Goal: Task Accomplishment & Management: Use online tool/utility

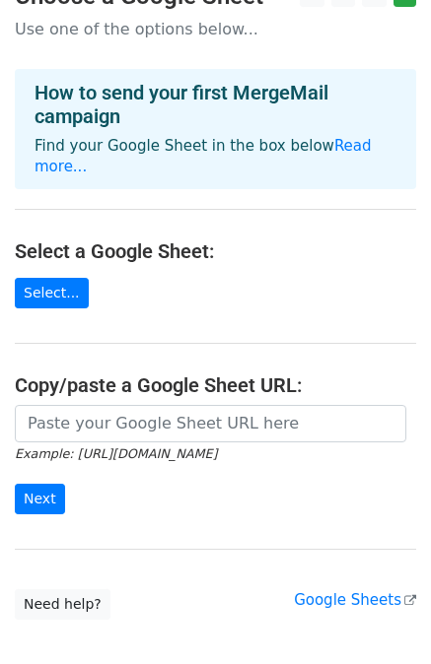
scroll to position [65, 0]
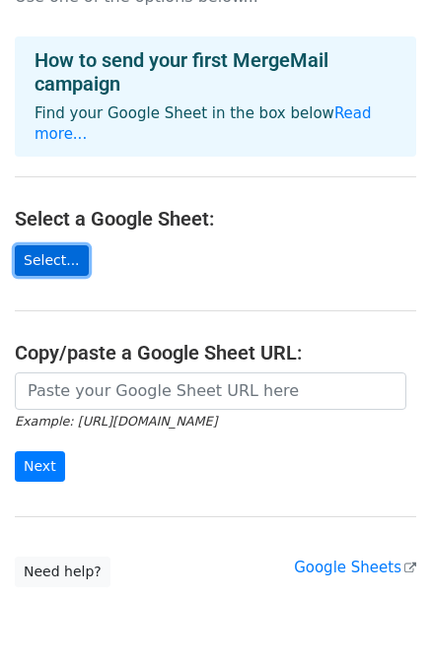
click at [60, 267] on link "Select..." at bounding box center [52, 260] width 74 height 31
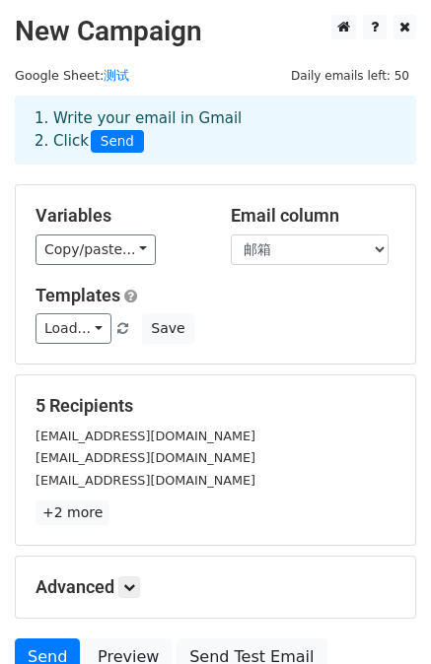
click at [319, 79] on span "Daily emails left: 50" at bounding box center [350, 76] width 132 height 22
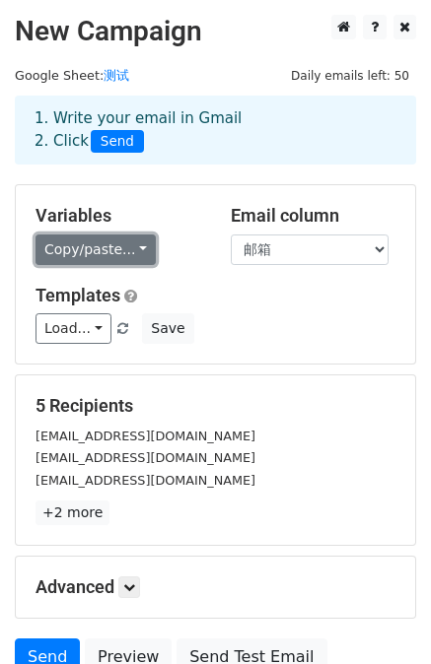
click at [108, 245] on link "Copy/paste..." at bounding box center [95, 249] width 120 height 31
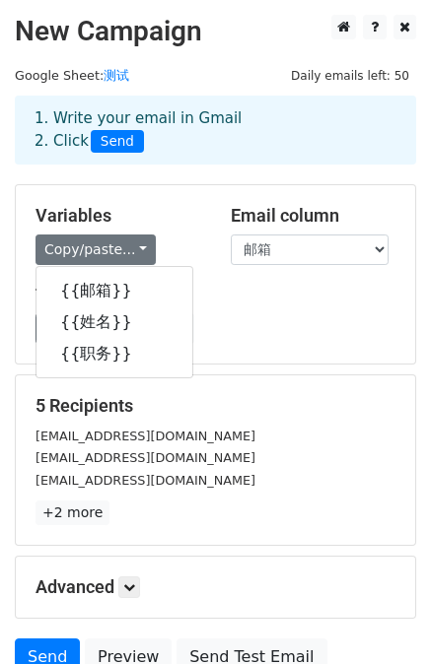
click at [189, 222] on h5 "Variables" at bounding box center [118, 216] width 166 height 22
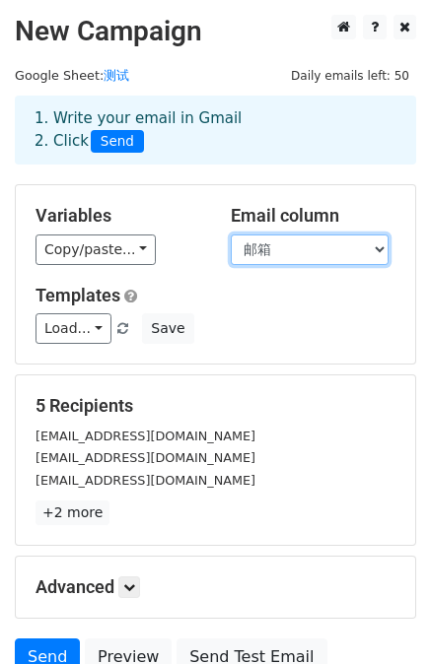
click at [279, 264] on select "邮箱 姓名 职务" at bounding box center [310, 249] width 158 height 31
click at [275, 249] on select "邮箱 姓名 职务" at bounding box center [310, 249] width 158 height 31
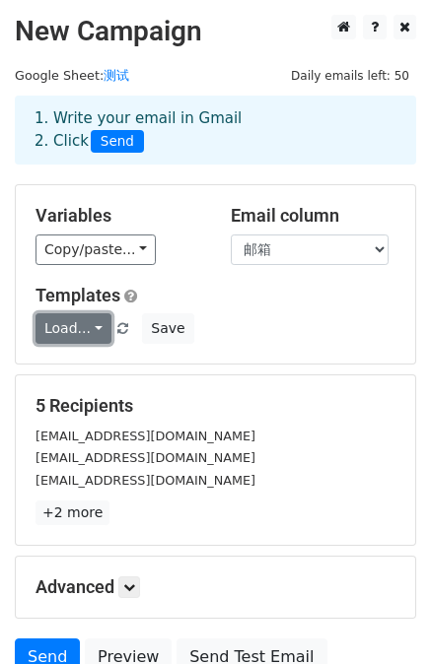
click at [79, 328] on link "Load..." at bounding box center [73, 328] width 76 height 31
click at [79, 326] on link "Load..." at bounding box center [73, 328] width 76 height 31
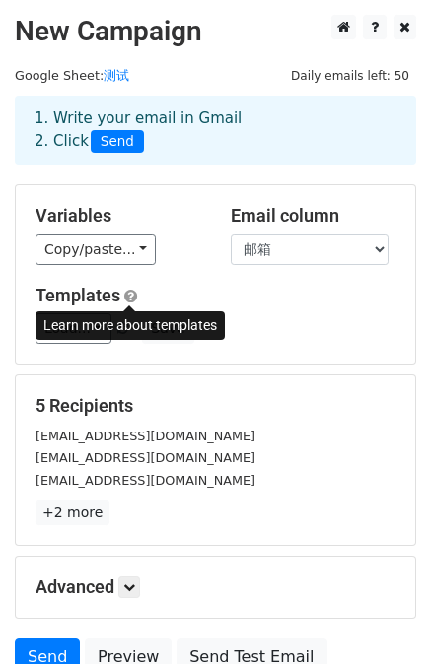
click at [130, 295] on span at bounding box center [130, 296] width 13 height 15
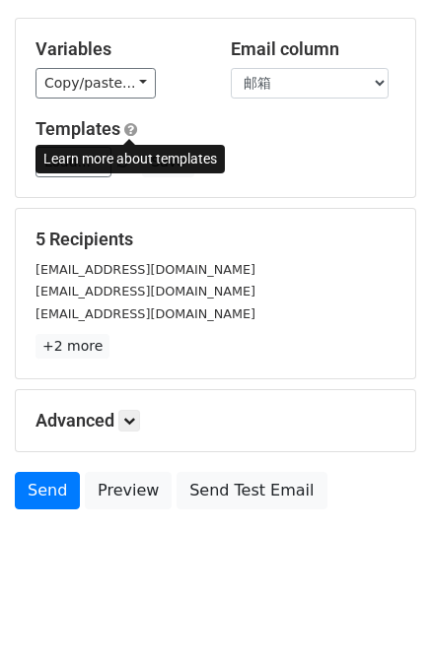
scroll to position [177, 0]
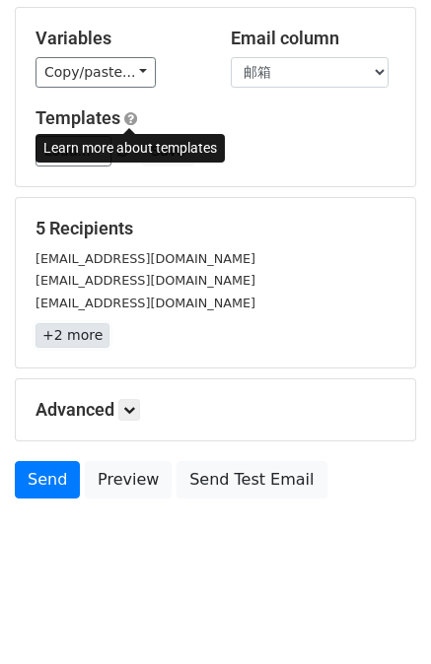
click at [88, 344] on link "+2 more" at bounding box center [72, 335] width 74 height 25
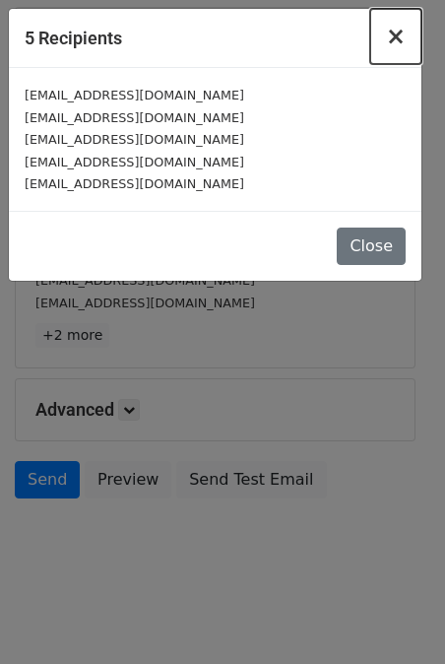
click at [398, 48] on span "×" at bounding box center [396, 37] width 20 height 28
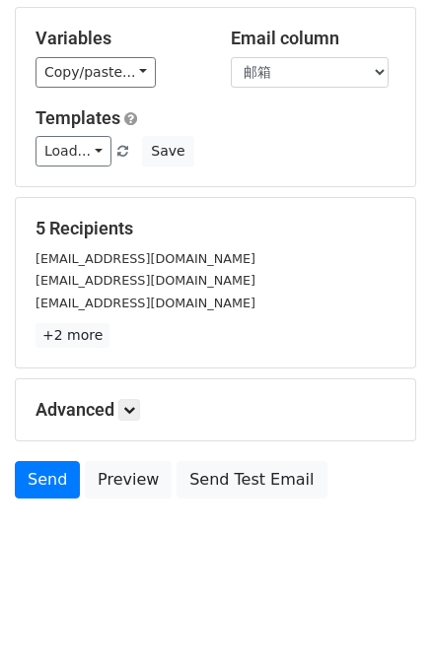
click at [139, 423] on div "Advanced Tracking Track Opens UTM Codes Track Clicks Filters Only include sprea…" at bounding box center [215, 409] width 399 height 61
click at [135, 413] on icon at bounding box center [129, 410] width 12 height 12
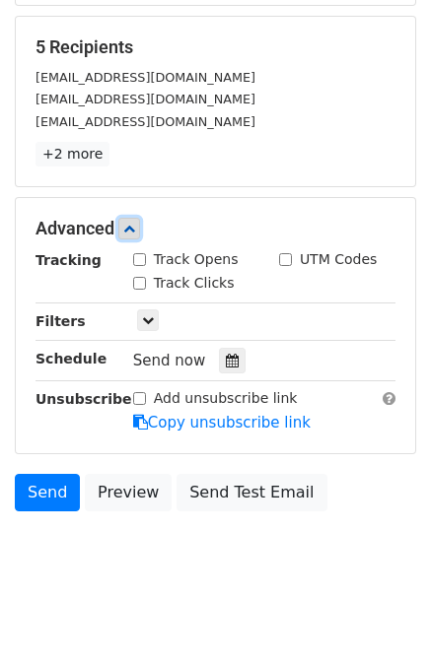
scroll to position [365, 0]
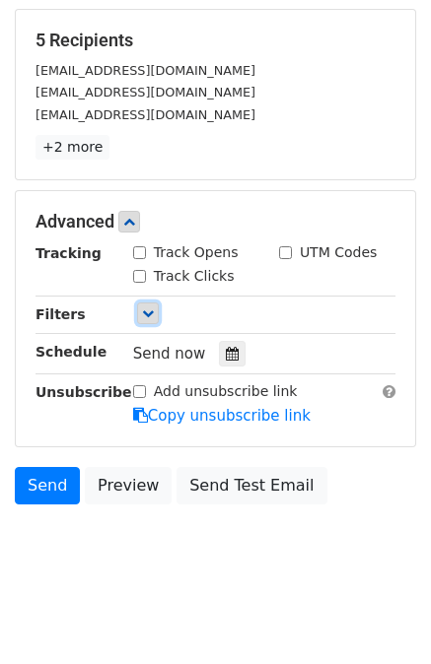
click at [154, 320] on link at bounding box center [148, 313] width 22 height 22
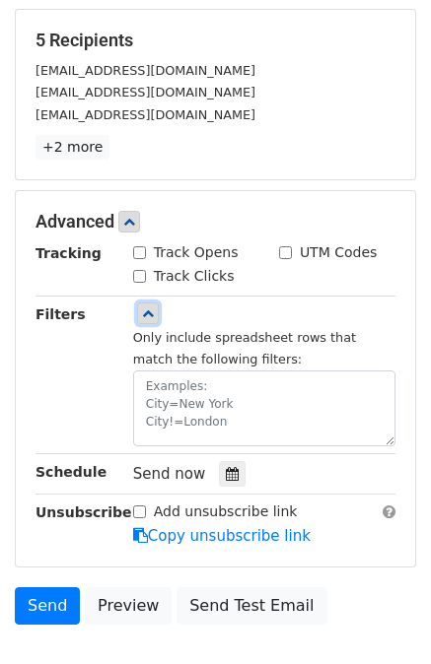
click at [158, 309] on link at bounding box center [148, 313] width 22 height 22
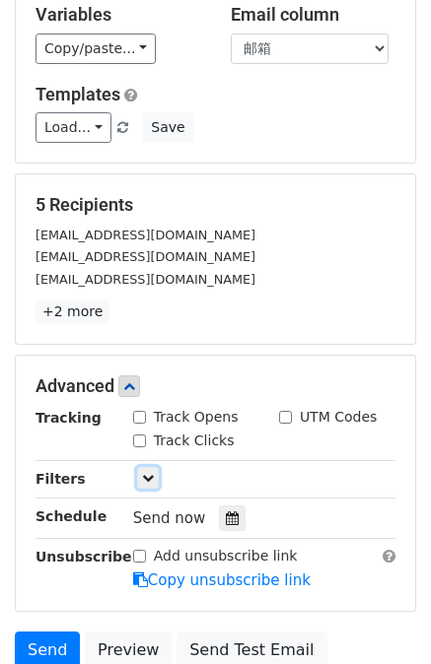
scroll to position [106, 0]
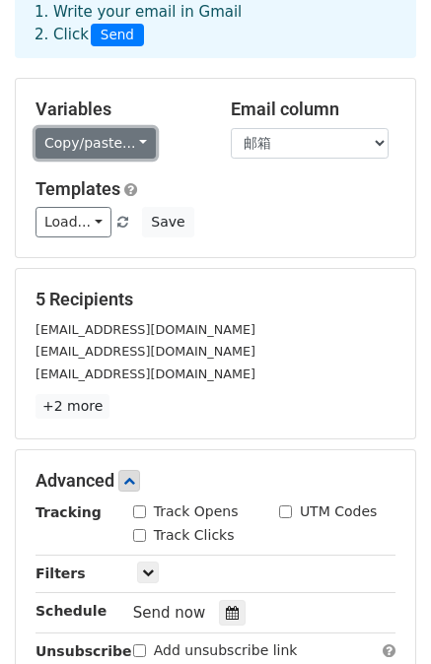
click at [124, 143] on link "Copy/paste..." at bounding box center [95, 143] width 120 height 31
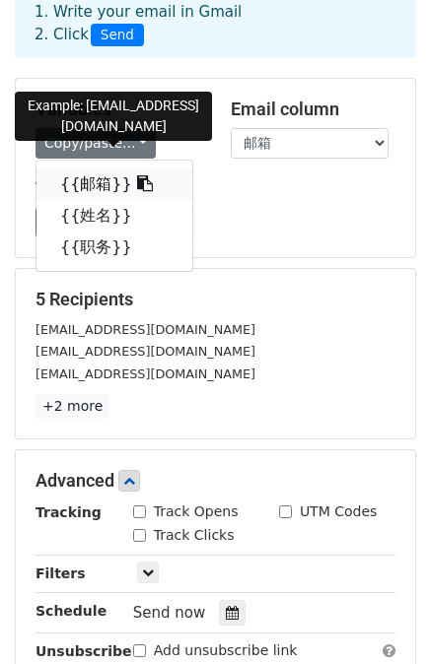
click at [99, 191] on link "{{邮箱}}" at bounding box center [114, 184] width 156 height 32
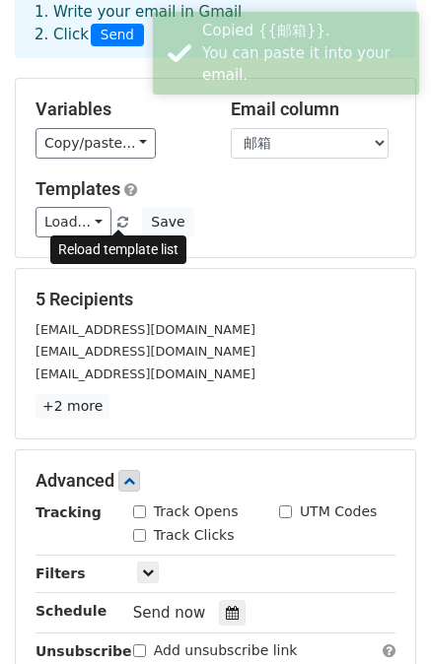
click at [115, 228] on link at bounding box center [123, 222] width 17 height 15
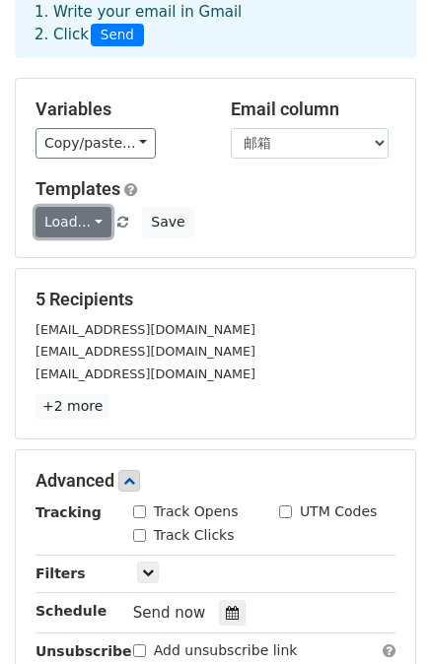
click at [96, 228] on link "Load..." at bounding box center [73, 222] width 76 height 31
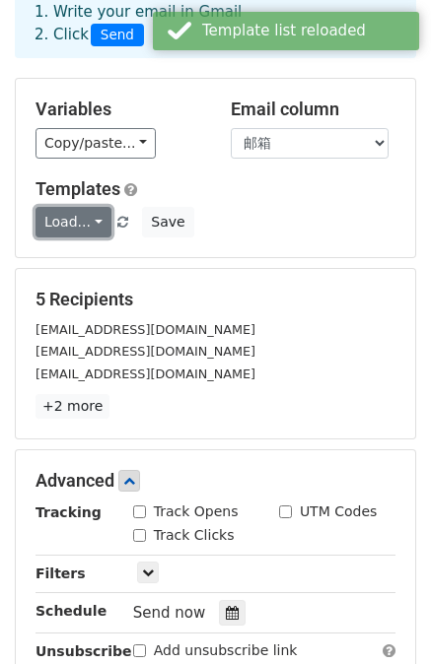
click at [91, 229] on link "Load..." at bounding box center [73, 222] width 76 height 31
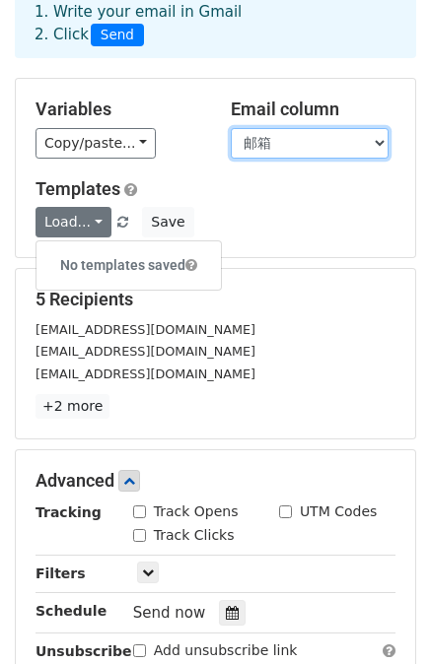
click at [244, 154] on select "邮箱 姓名 职务" at bounding box center [310, 143] width 158 height 31
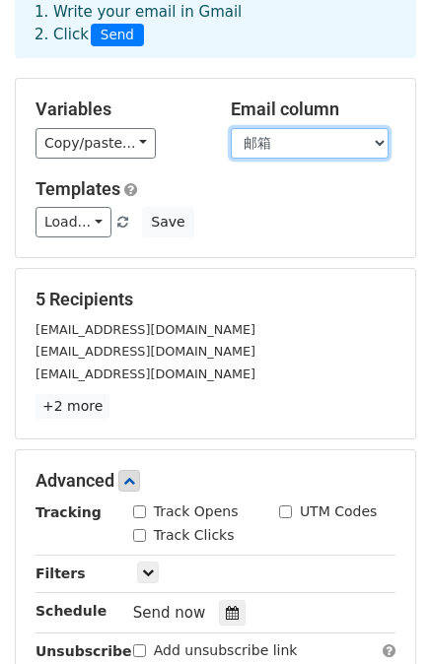
click at [249, 145] on select "邮箱 姓名 职务" at bounding box center [310, 143] width 158 height 31
click at [287, 135] on select "邮箱 姓名 职务" at bounding box center [310, 143] width 158 height 31
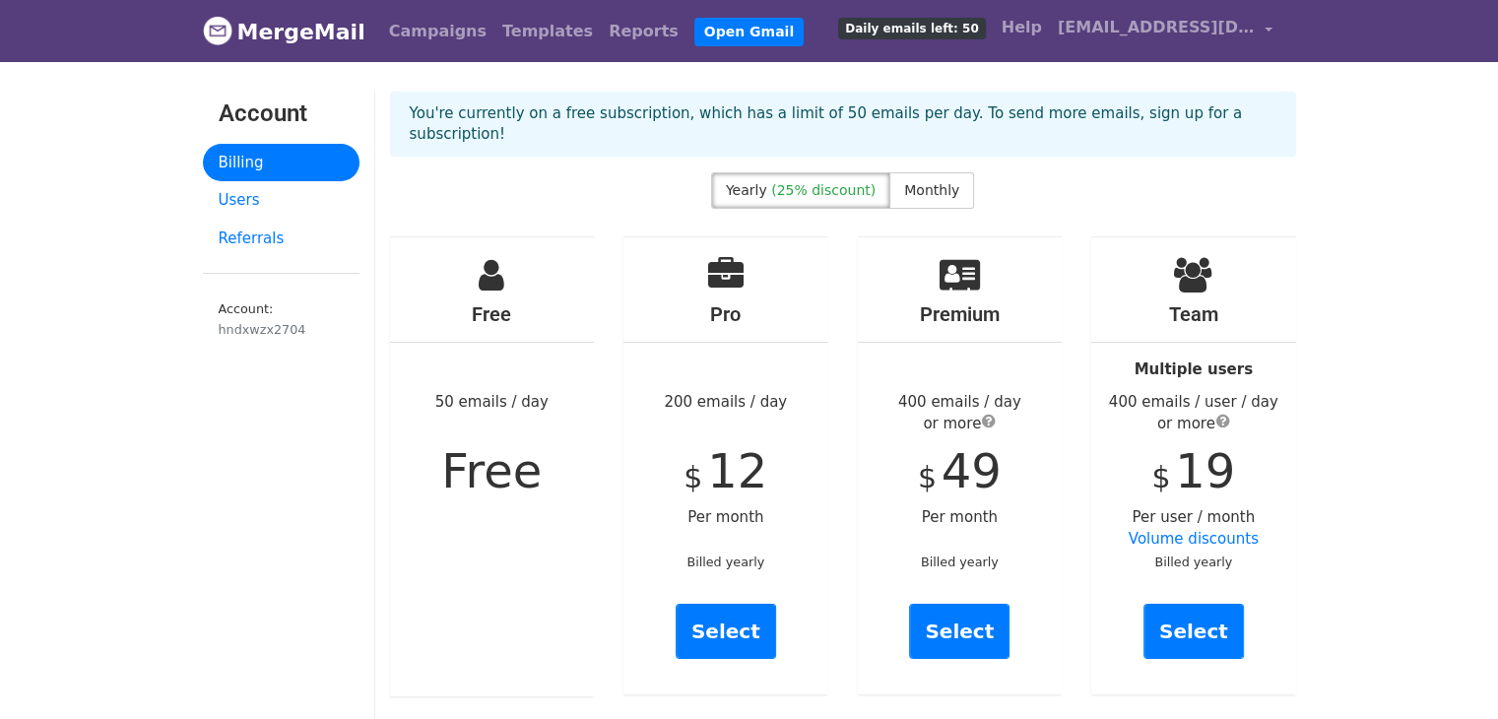
click at [939, 161] on div "You're currently on a free subscription, which has a limit of 50 emails per day…" at bounding box center [843, 132] width 936 height 81
click at [940, 168] on div "You're currently on a free subscription, which has a limit of 50 emails per day…" at bounding box center [843, 132] width 936 height 81
click at [936, 184] on span "Monthly" at bounding box center [931, 190] width 55 height 16
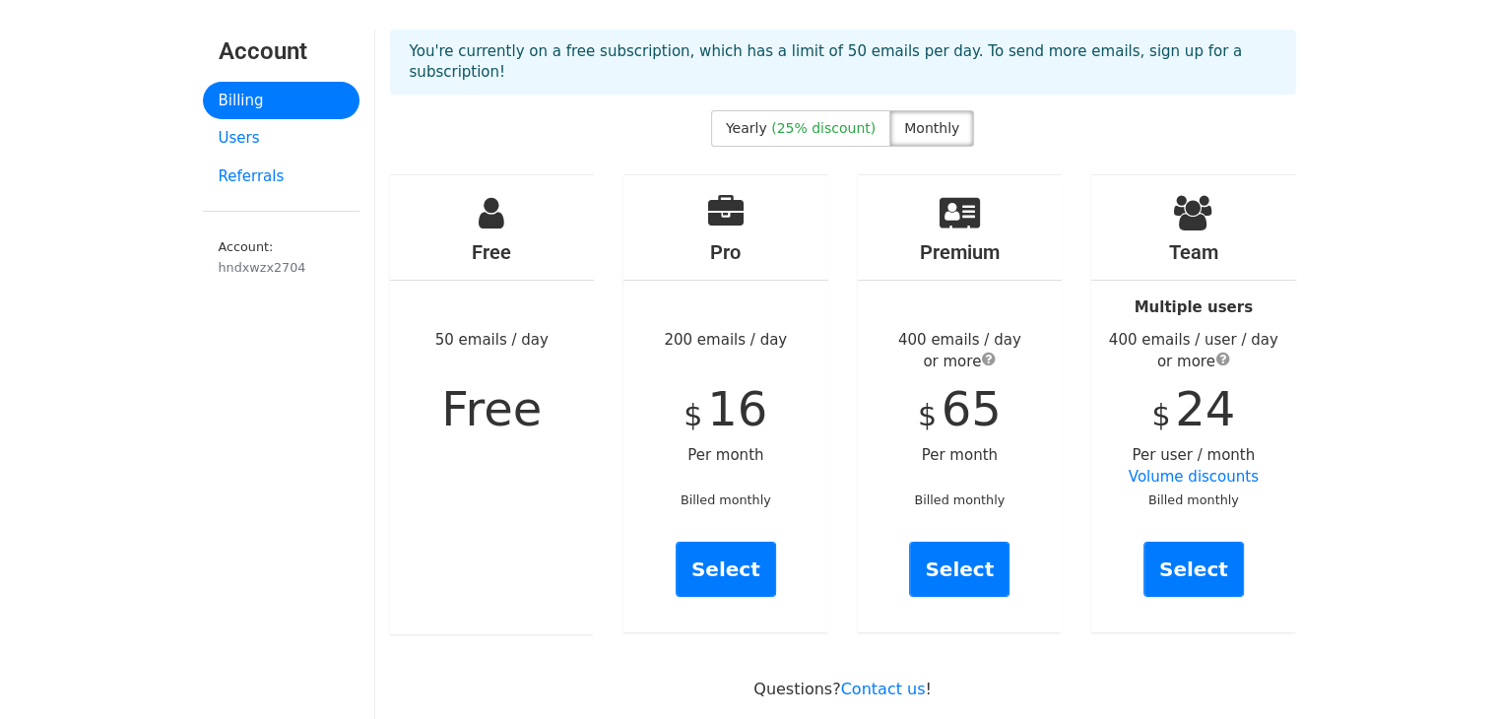
scroll to position [131, 0]
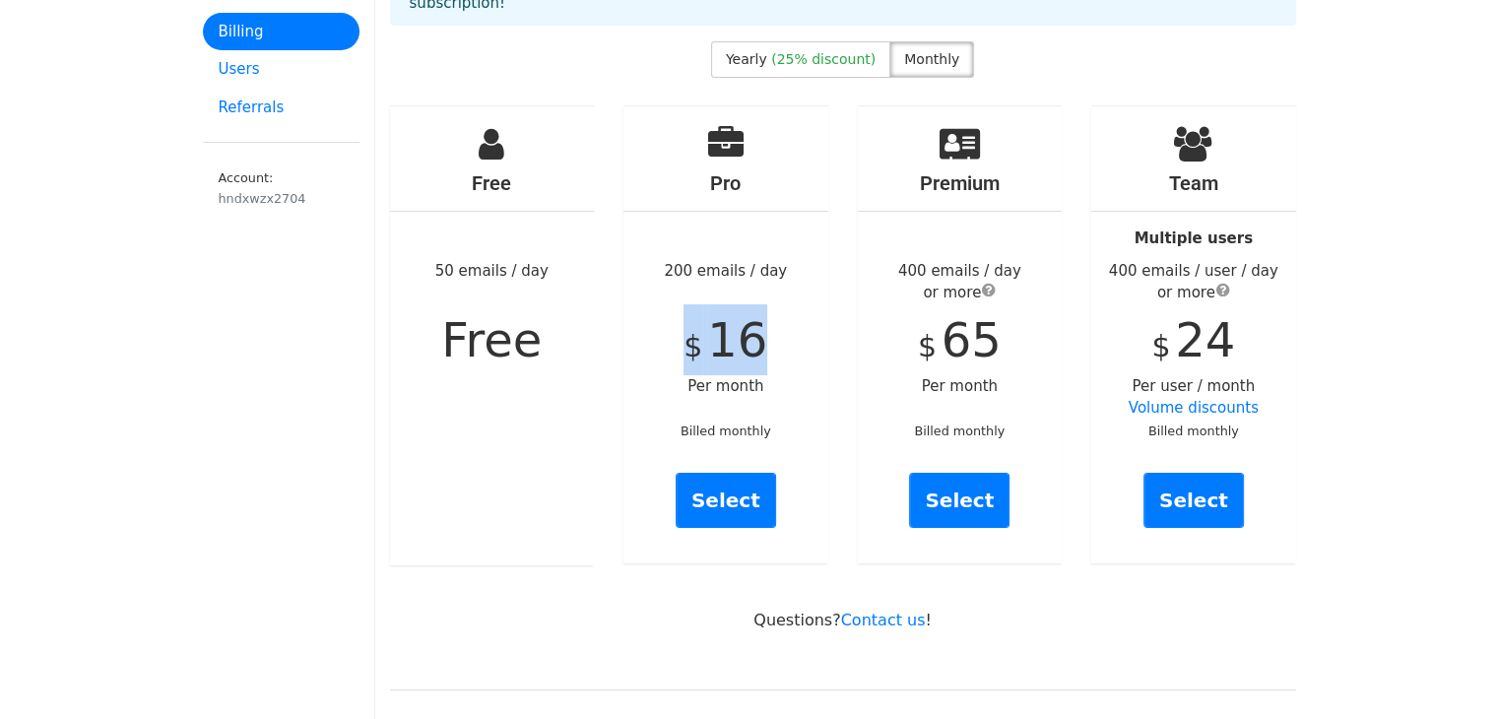
drag, startPoint x: 757, startPoint y: 336, endPoint x: 676, endPoint y: 365, distance: 85.7
click at [676, 365] on div "Pro 200 emails / day $ 16 Per month Billed monthly Select" at bounding box center [726, 334] width 205 height 457
click at [697, 361] on span "$" at bounding box center [693, 346] width 19 height 34
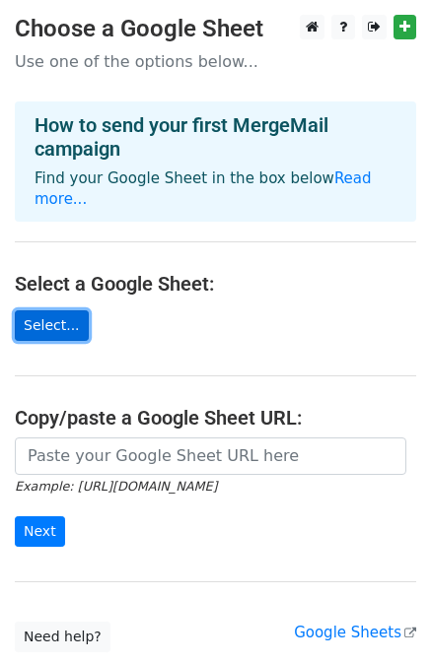
click at [43, 320] on link "Select..." at bounding box center [52, 325] width 74 height 31
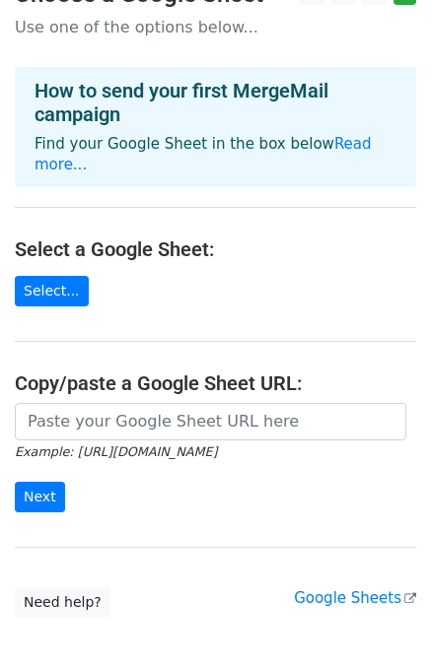
scroll to position [65, 0]
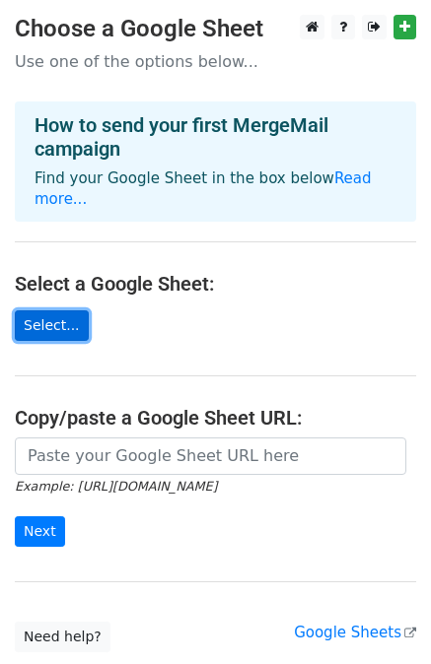
click at [60, 310] on link "Select..." at bounding box center [52, 325] width 74 height 31
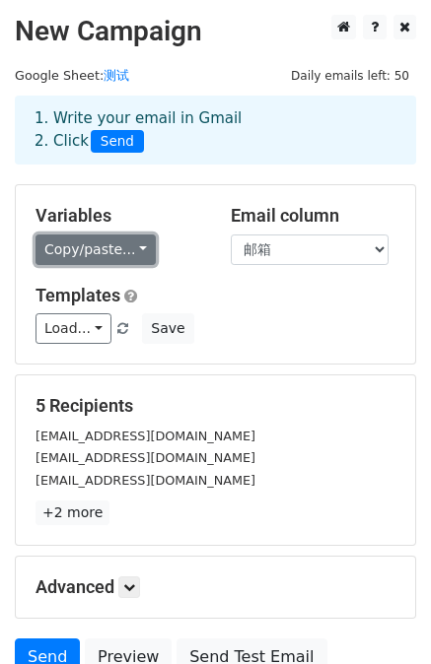
click at [102, 253] on link "Copy/paste..." at bounding box center [95, 249] width 120 height 31
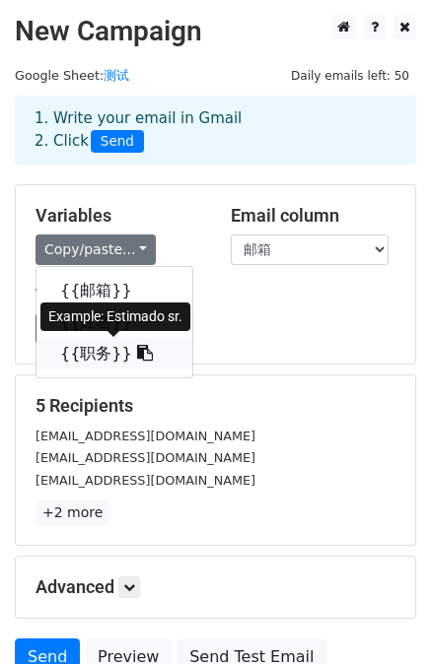
click at [137, 352] on icon at bounding box center [145, 353] width 16 height 16
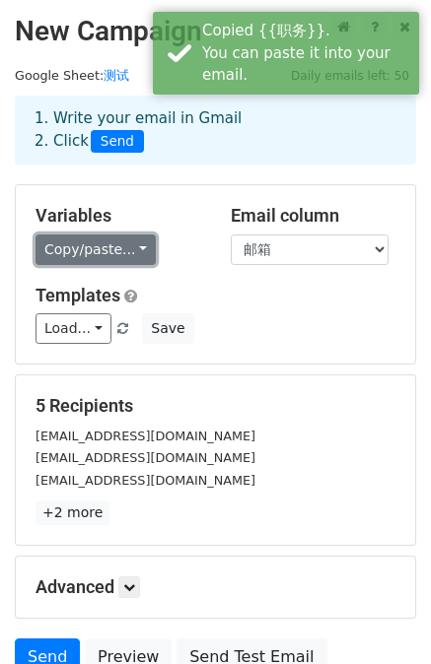
click at [134, 245] on link "Copy/paste..." at bounding box center [95, 249] width 120 height 31
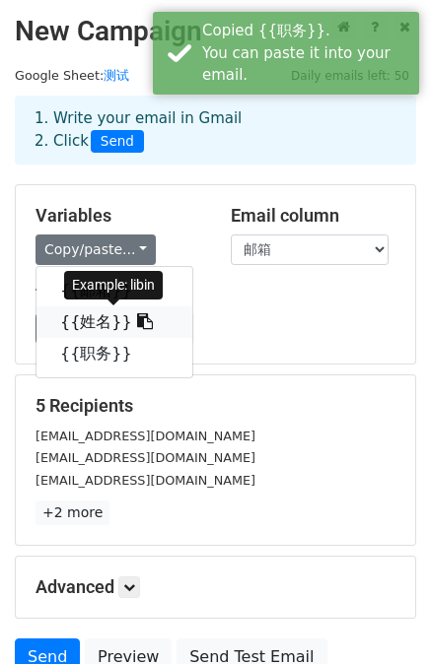
click at [137, 316] on icon at bounding box center [145, 321] width 16 height 16
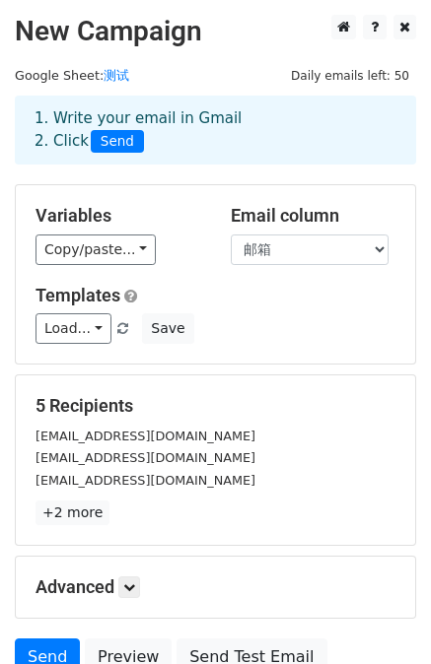
scroll to position [65, 0]
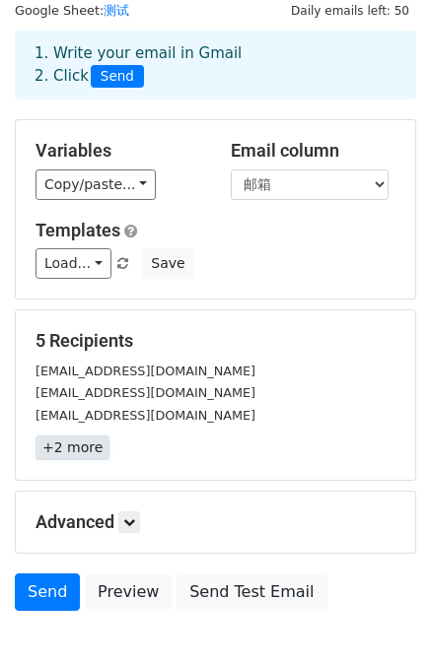
click at [89, 452] on link "+2 more" at bounding box center [72, 447] width 74 height 25
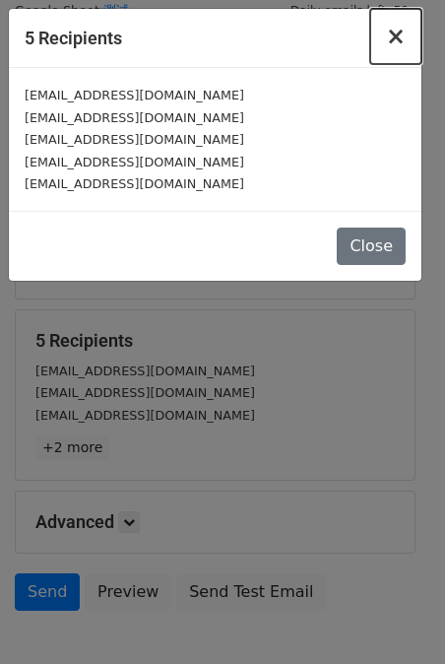
click at [394, 33] on span "×" at bounding box center [396, 37] width 20 height 28
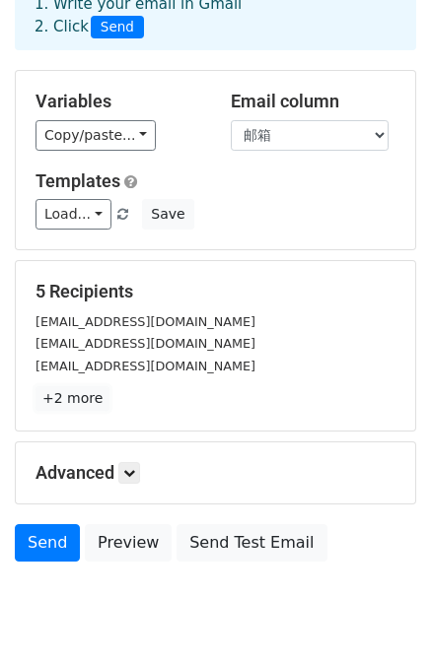
scroll to position [177, 0]
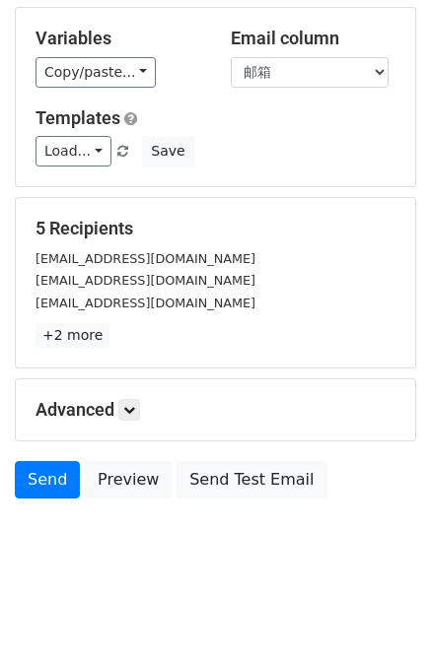
click at [121, 411] on h5 "Advanced" at bounding box center [215, 410] width 360 height 22
click at [126, 407] on link at bounding box center [129, 410] width 22 height 22
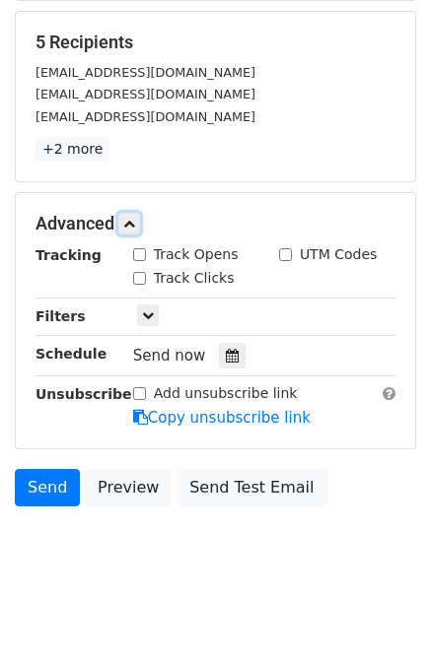
scroll to position [368, 0]
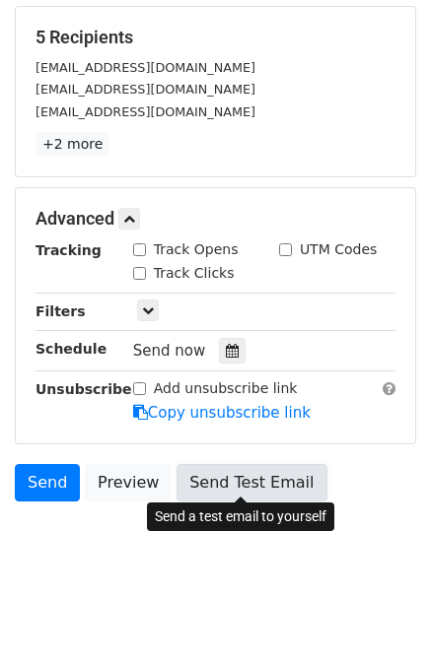
click at [220, 479] on link "Send Test Email" at bounding box center [251, 482] width 150 height 37
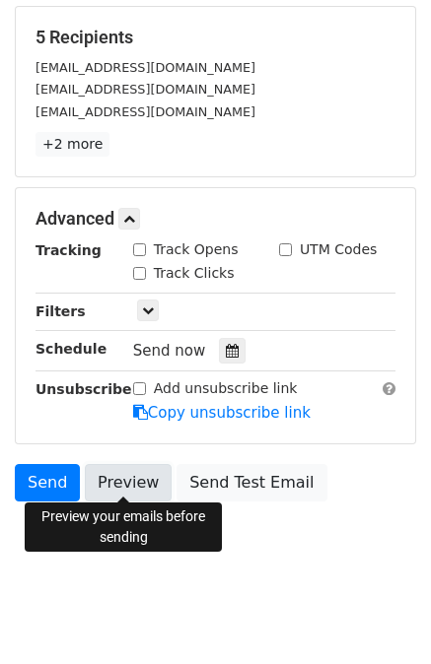
click at [123, 474] on link "Preview" at bounding box center [128, 482] width 87 height 37
click at [129, 476] on link "Preview" at bounding box center [128, 482] width 87 height 37
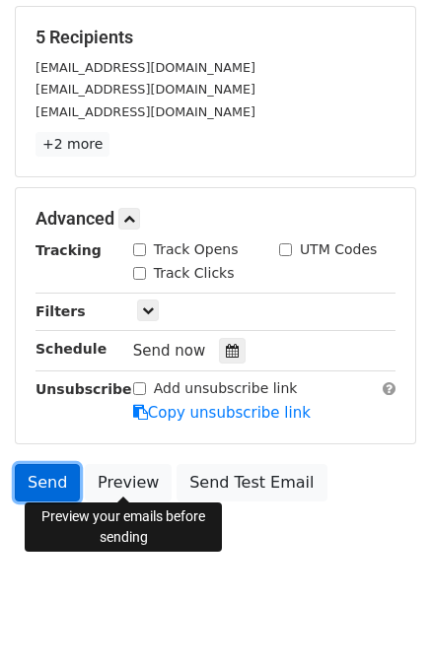
click at [52, 473] on link "Send" at bounding box center [47, 482] width 65 height 37
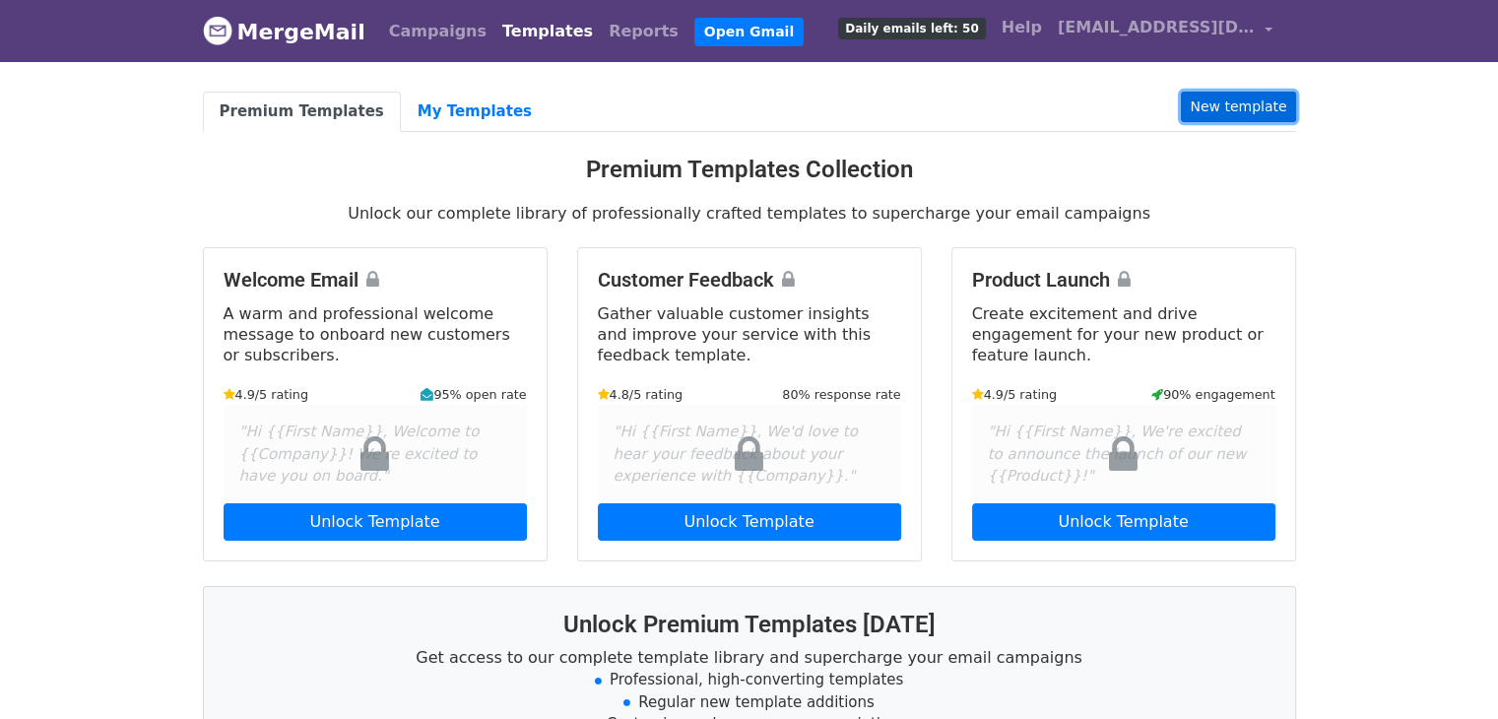
click at [1207, 103] on link "New template" at bounding box center [1238, 107] width 114 height 31
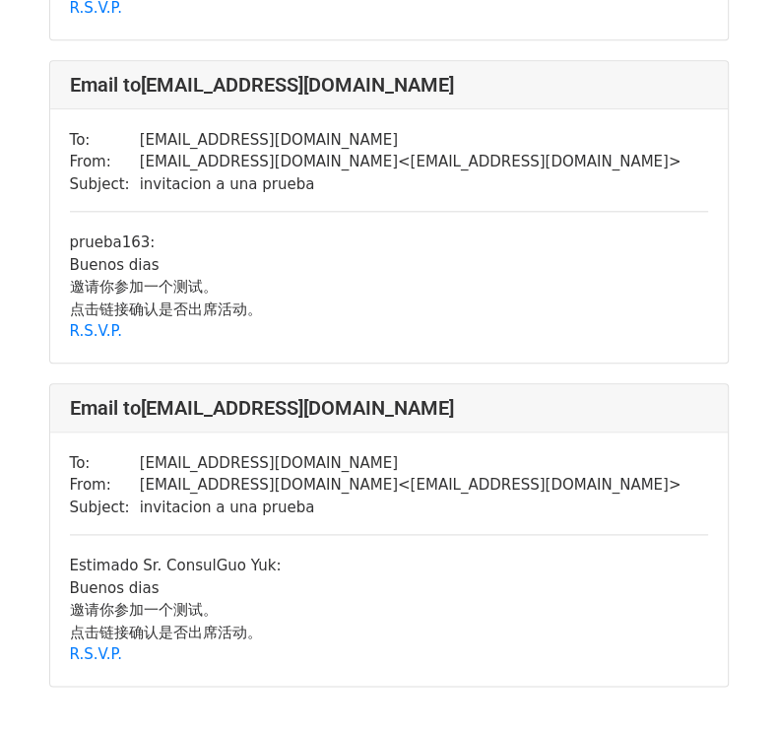
scroll to position [788, 0]
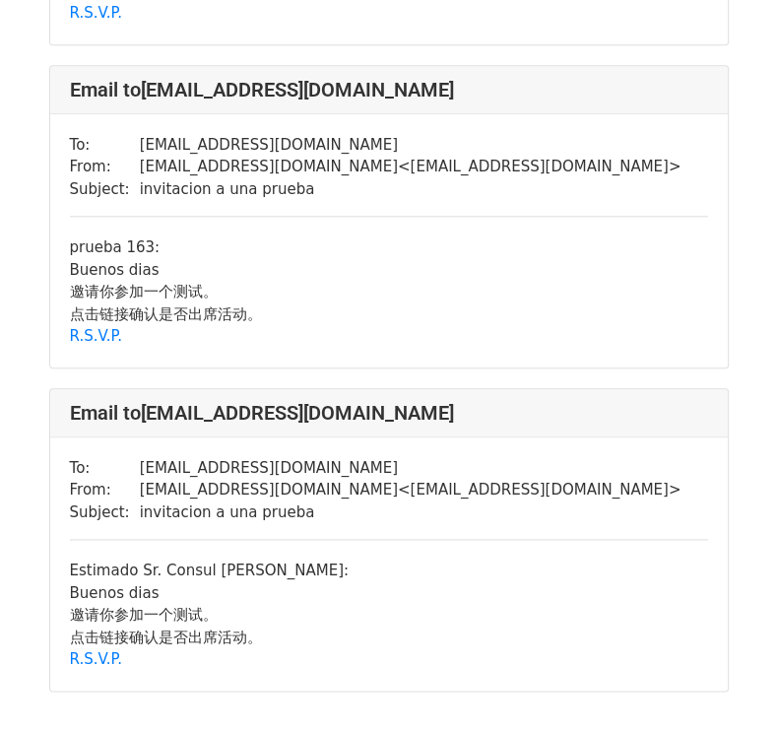
scroll to position [1176, 0]
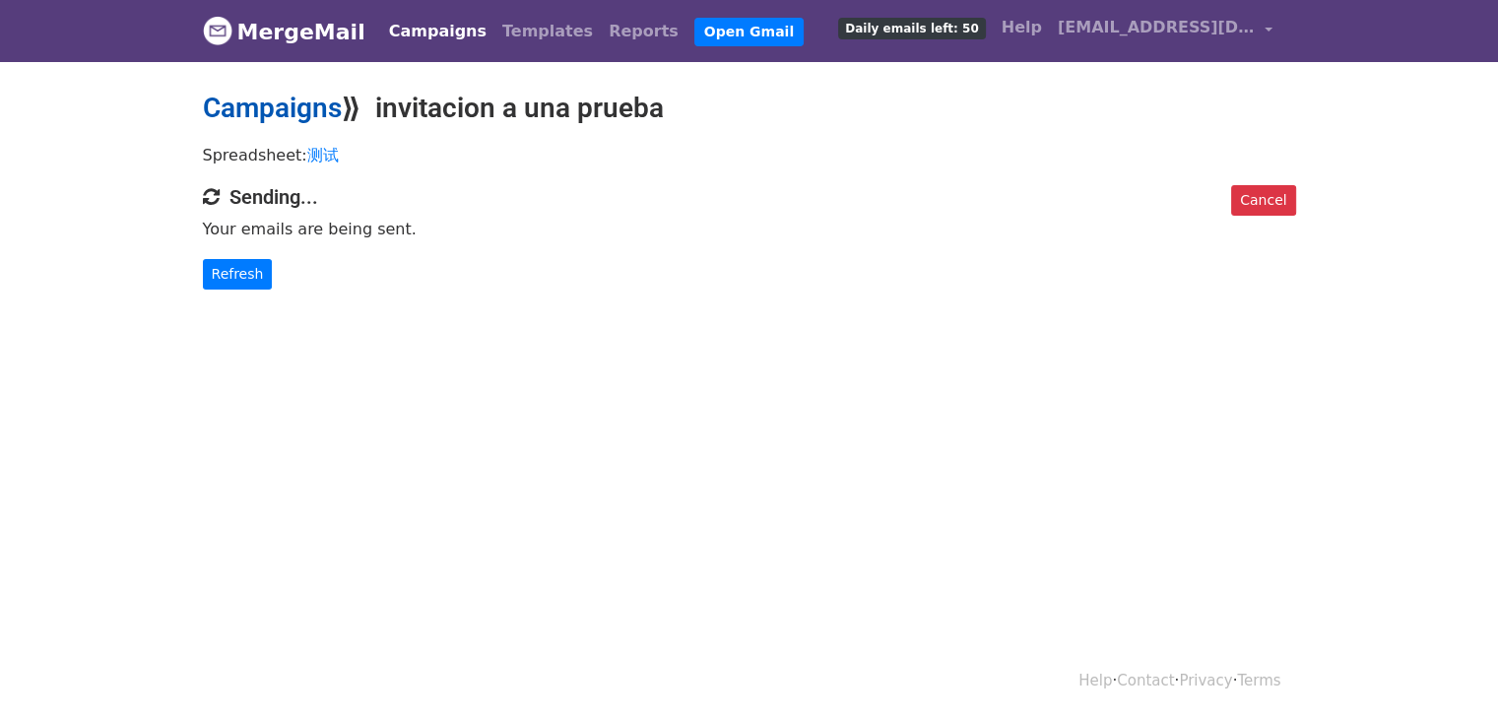
click at [300, 126] on div "Campaigns ⟫ invitacion a una prueba" at bounding box center [749, 113] width 1123 height 43
click at [303, 114] on link "Campaigns" at bounding box center [272, 108] width 139 height 33
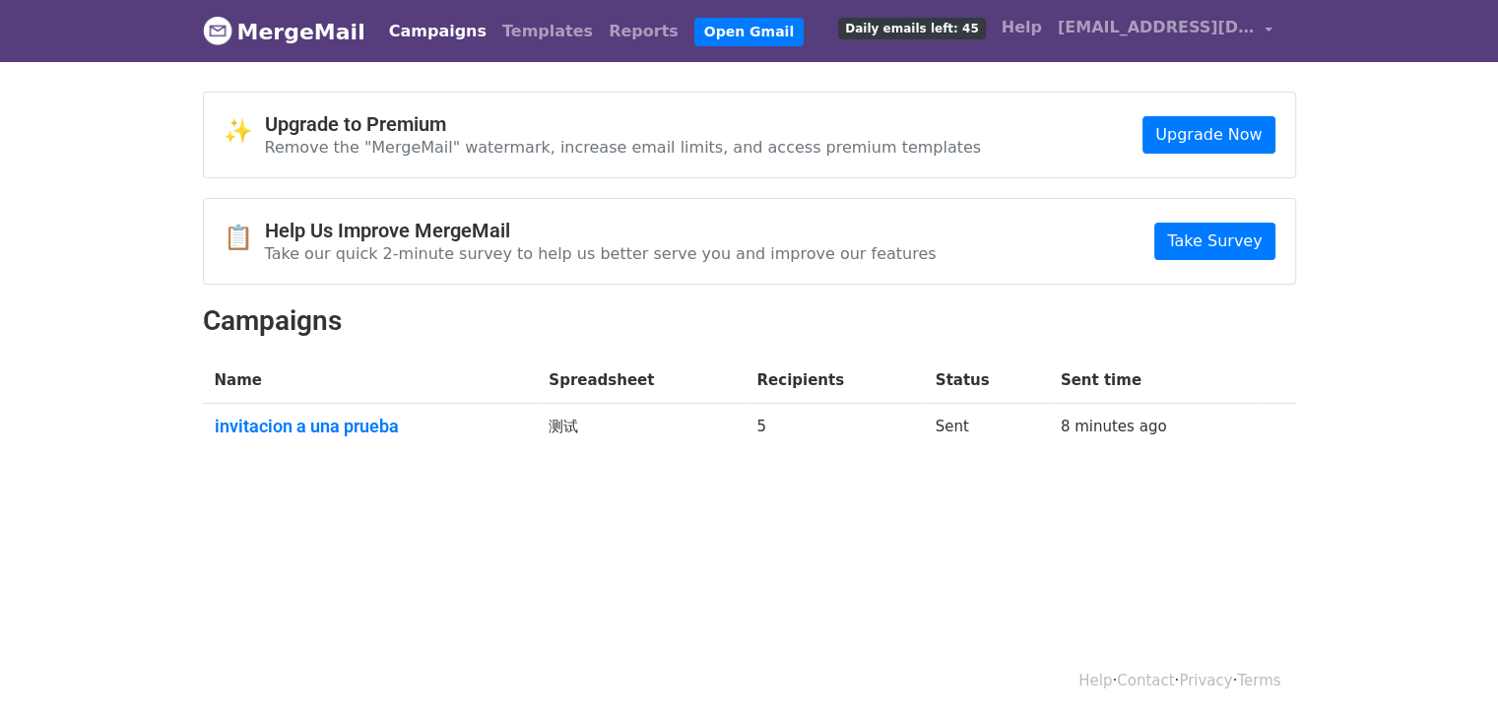
click at [929, 33] on span "Daily emails left: 45" at bounding box center [911, 29] width 147 height 22
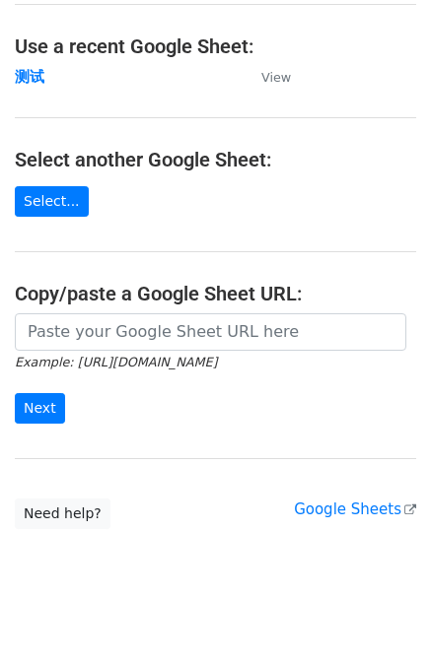
scroll to position [117, 0]
